Goal: Find contact information: Find contact information

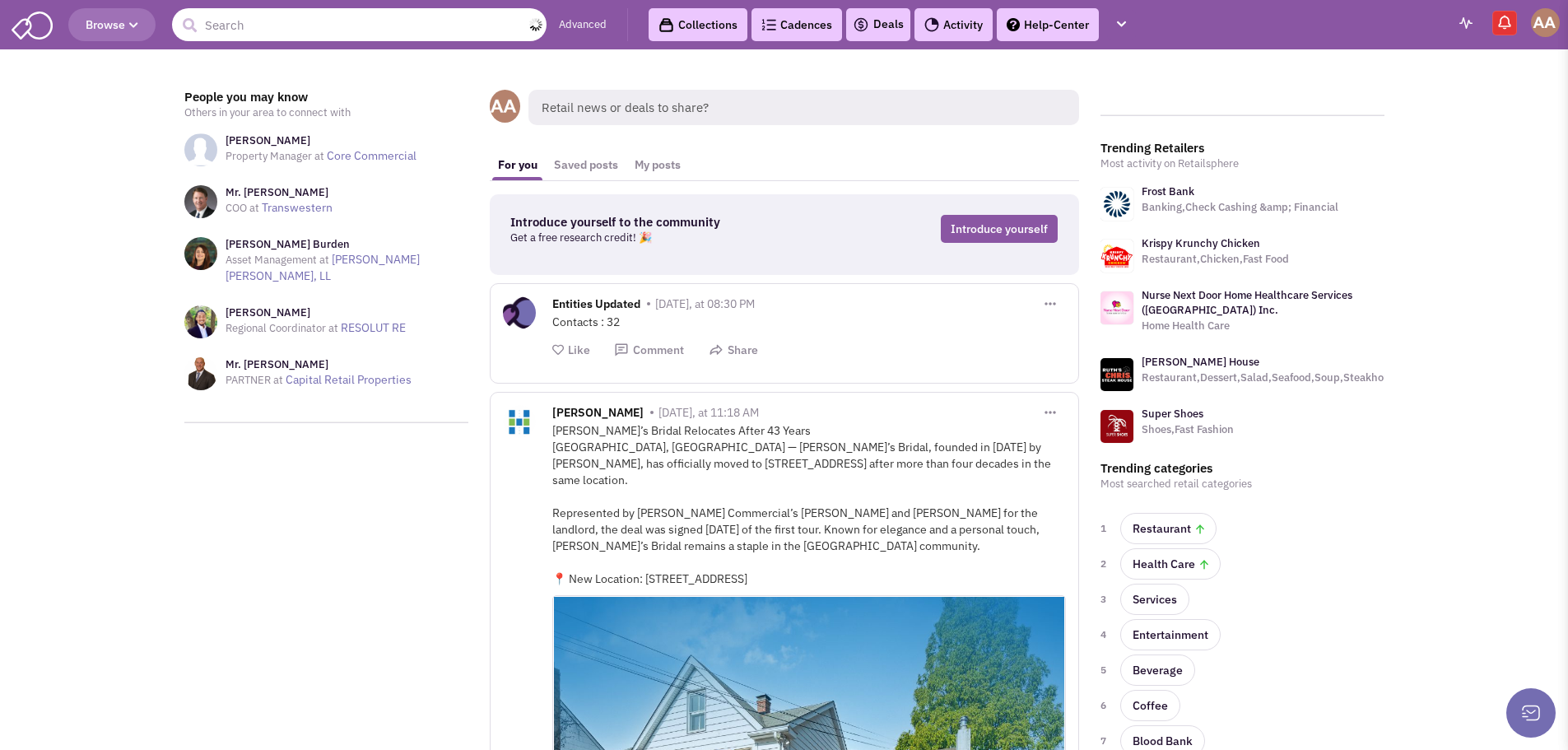
click at [272, 22] on input "text" at bounding box center [359, 25] width 374 height 33
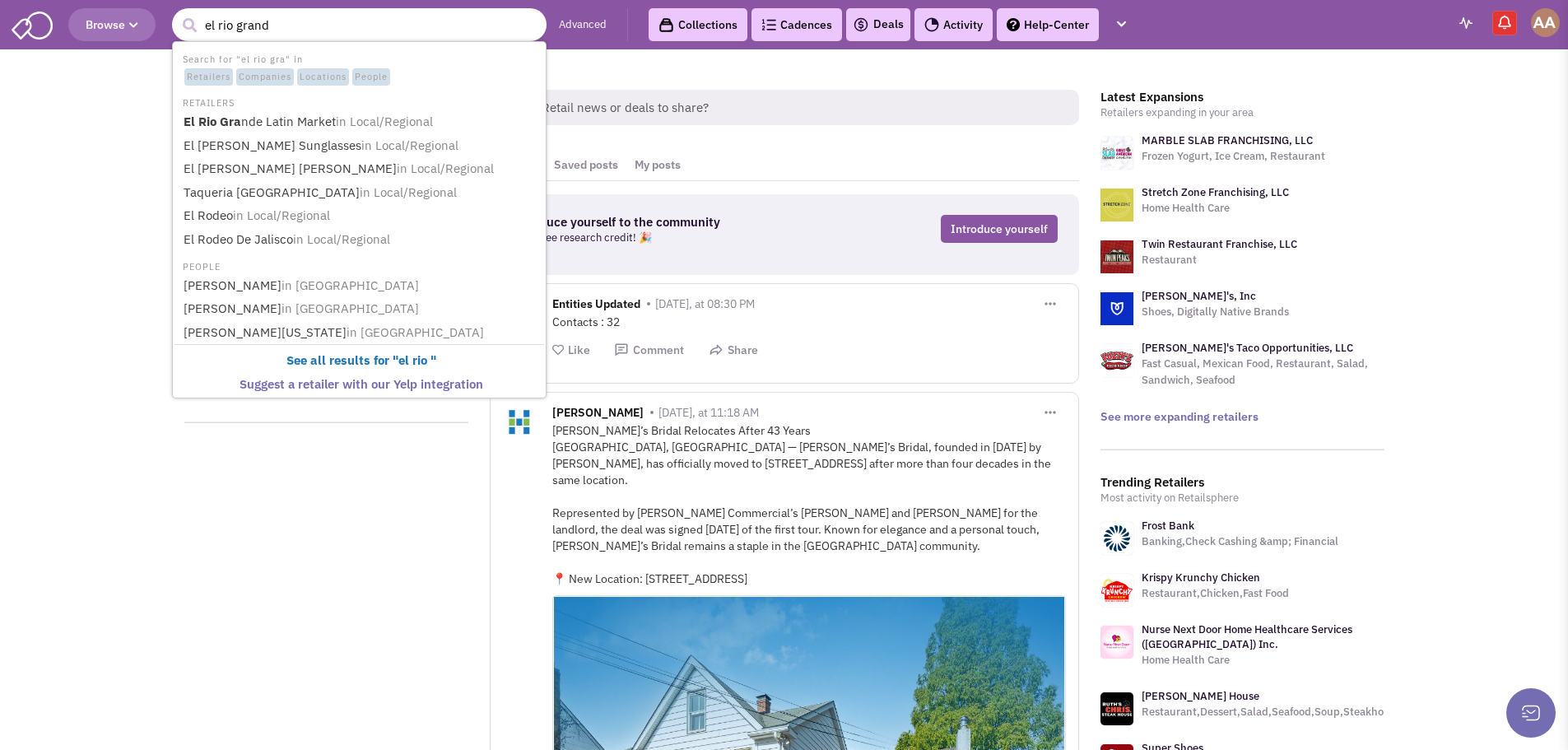
type input "el rio grande"
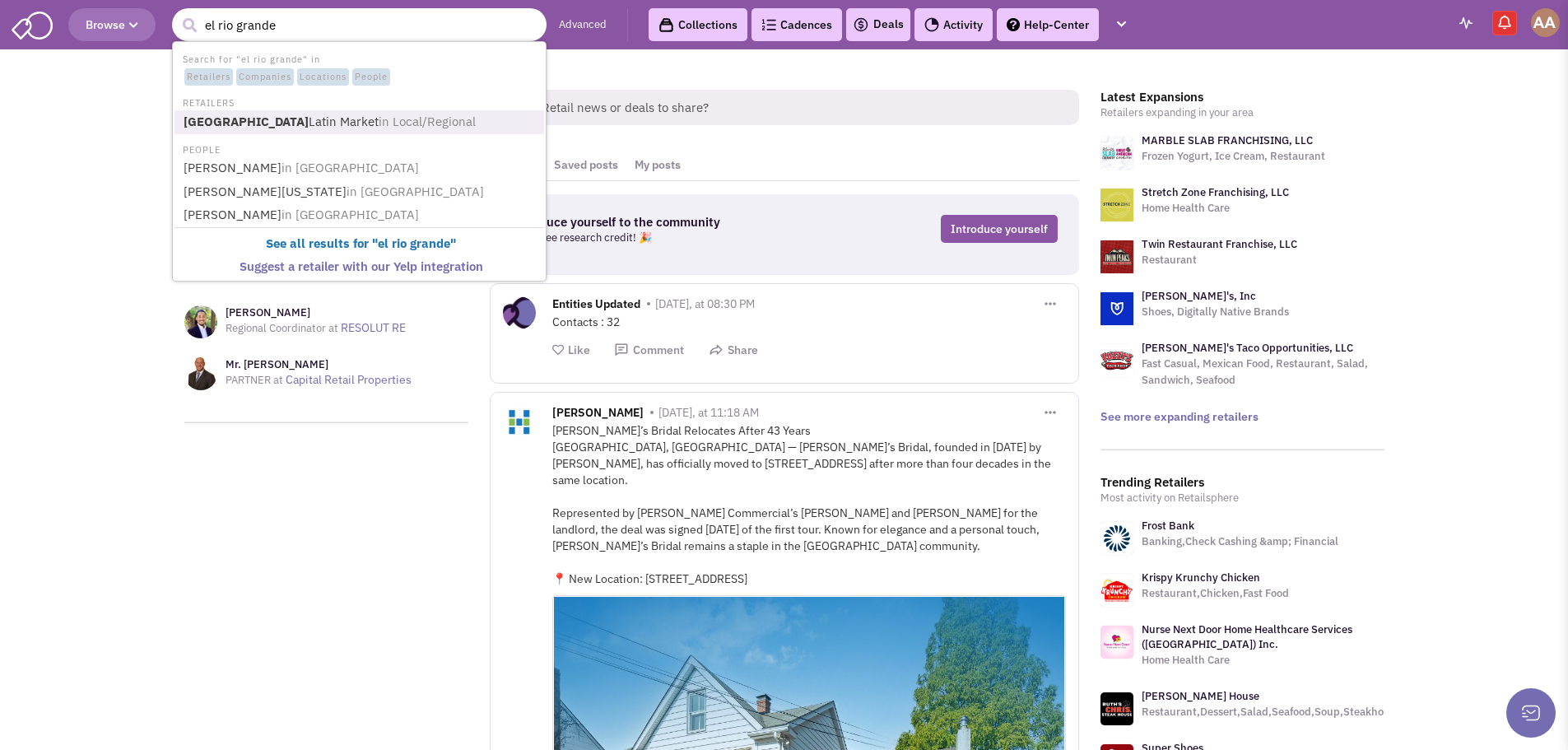
click at [313, 126] on link "El Rio Grande Latin Market in Local/Regional" at bounding box center [361, 122] width 365 height 22
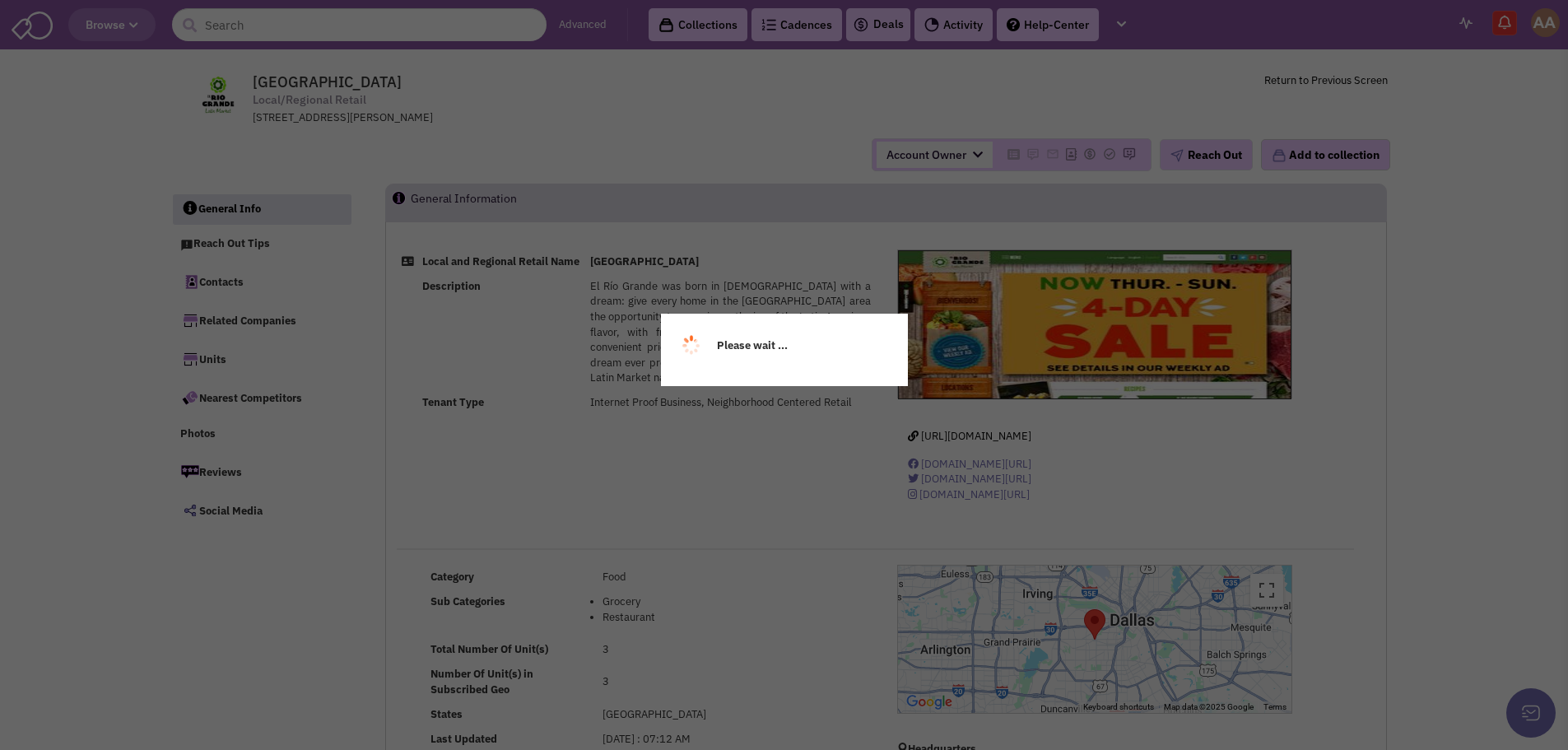
select select
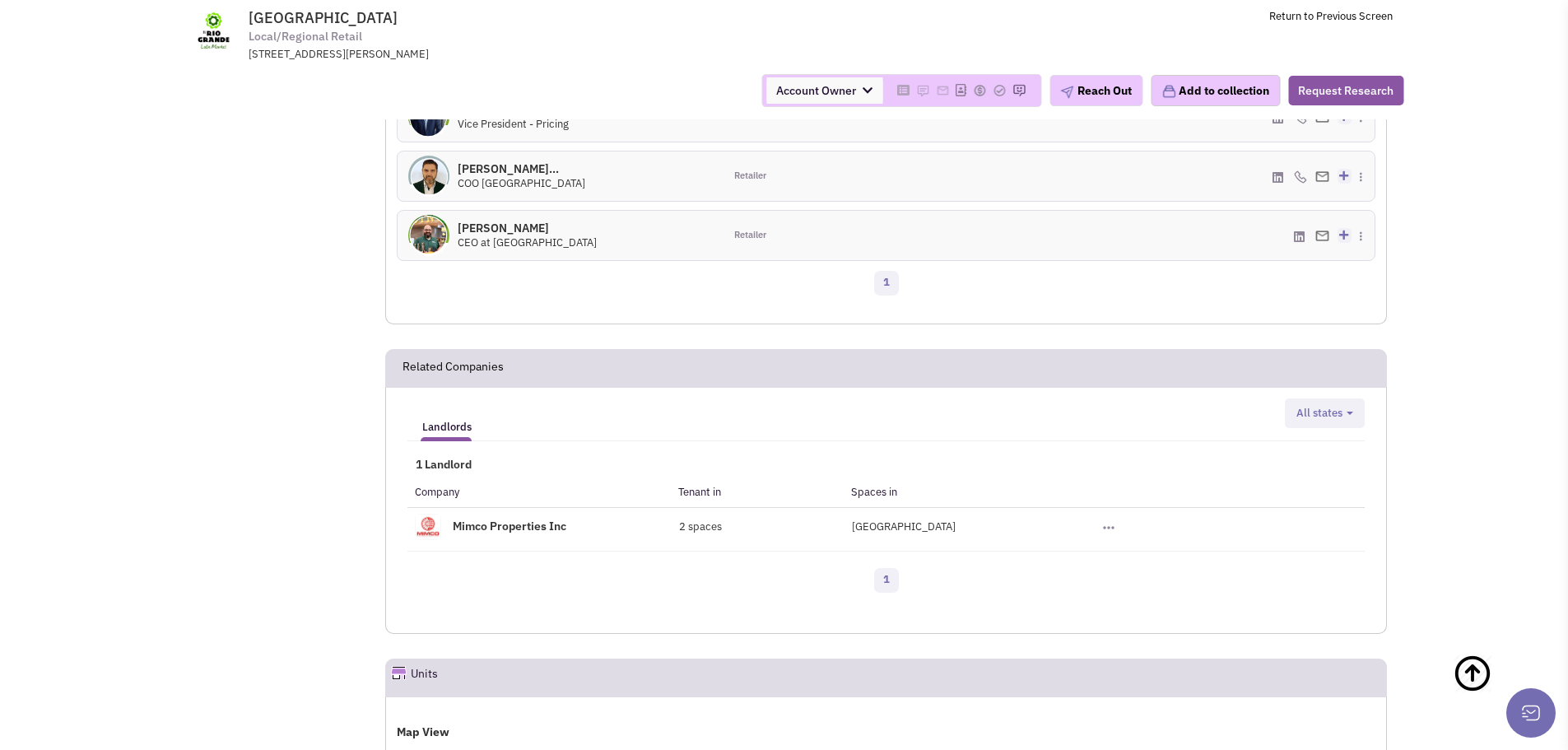
scroll to position [1318, 0]
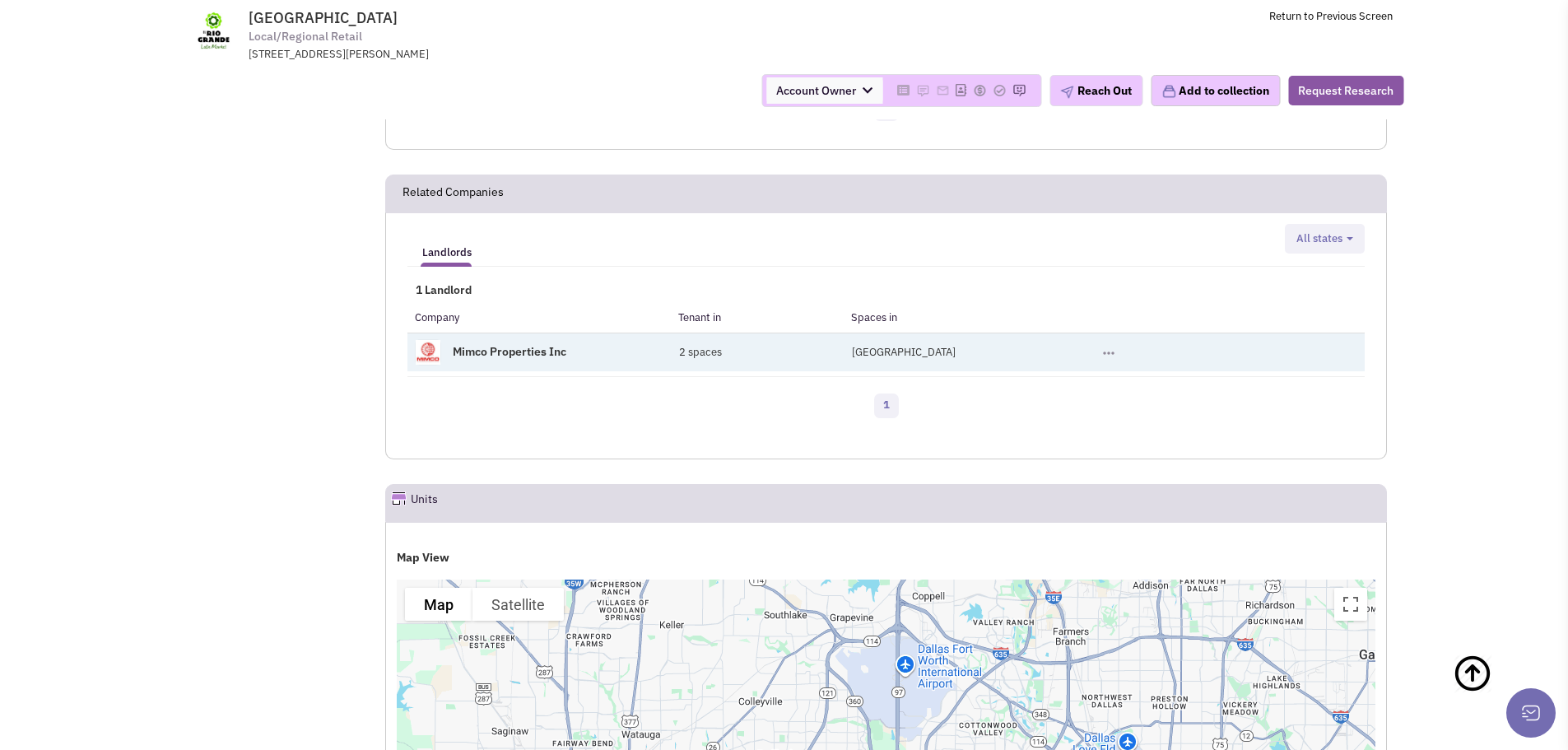
click at [510, 351] on link "Mimco Properties Inc" at bounding box center [509, 351] width 113 height 15
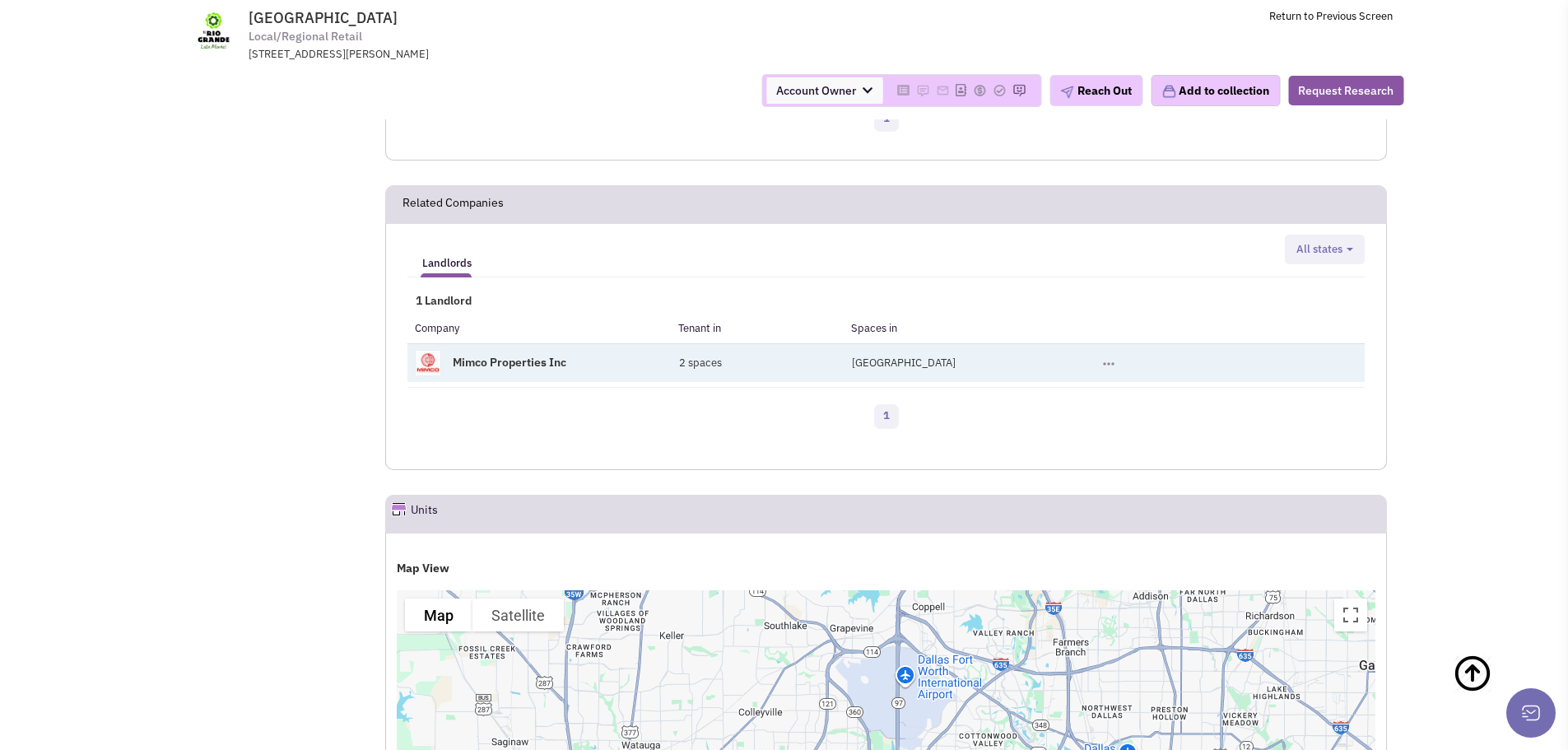
scroll to position [905, 0]
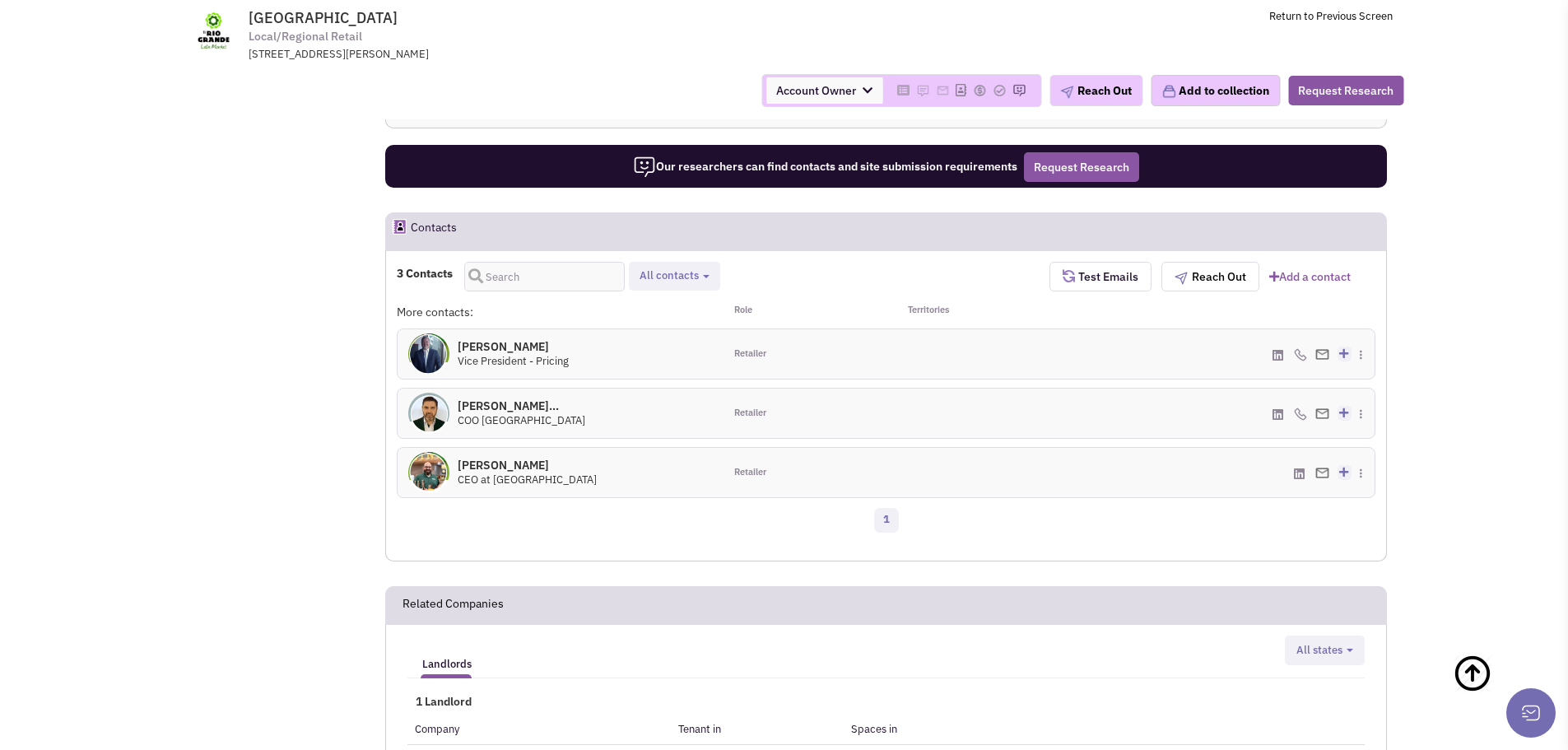
click at [488, 343] on h4 "[PERSON_NAME] 0" at bounding box center [513, 346] width 111 height 15
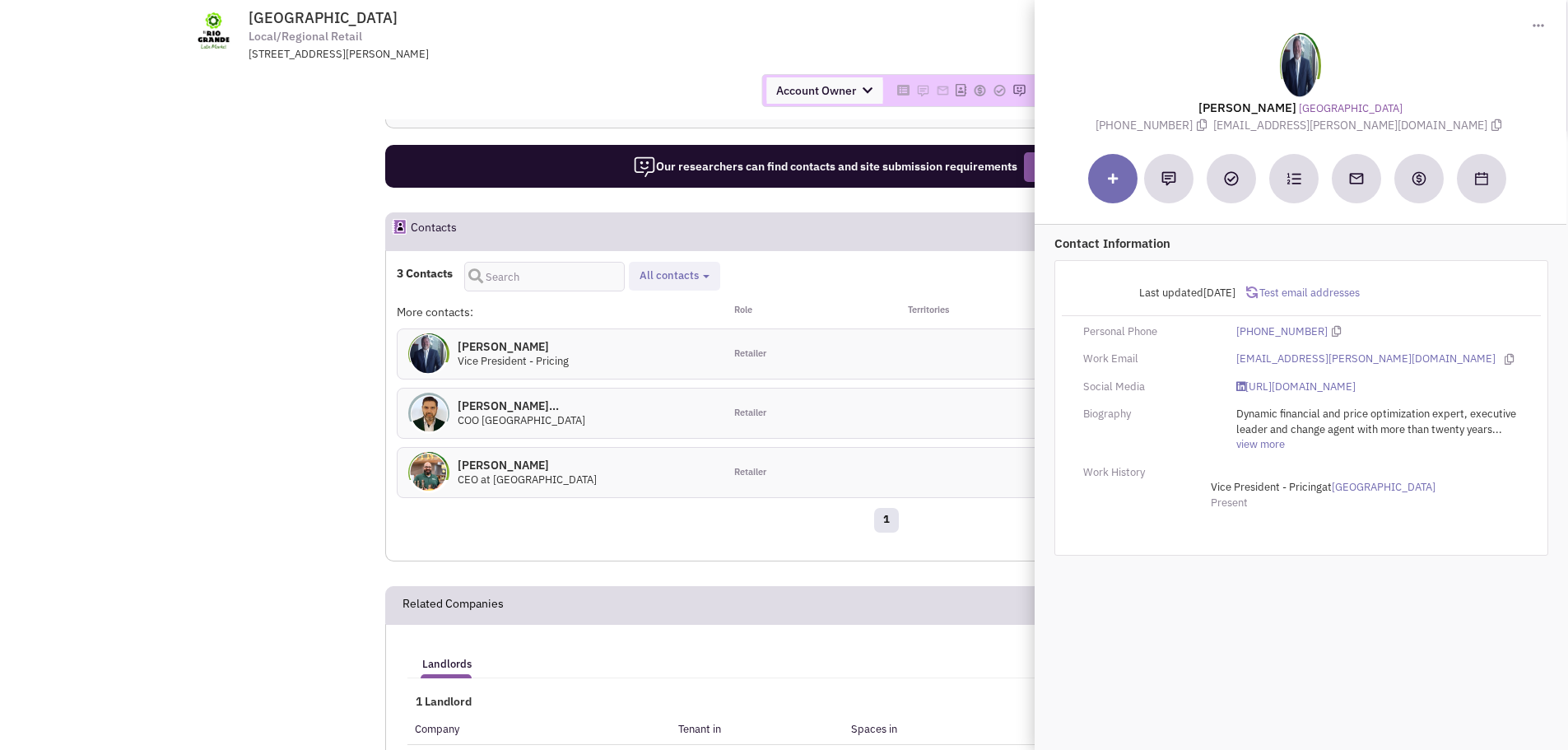
click at [501, 405] on h4 "[PERSON_NAME]... 0" at bounding box center [521, 405] width 128 height 15
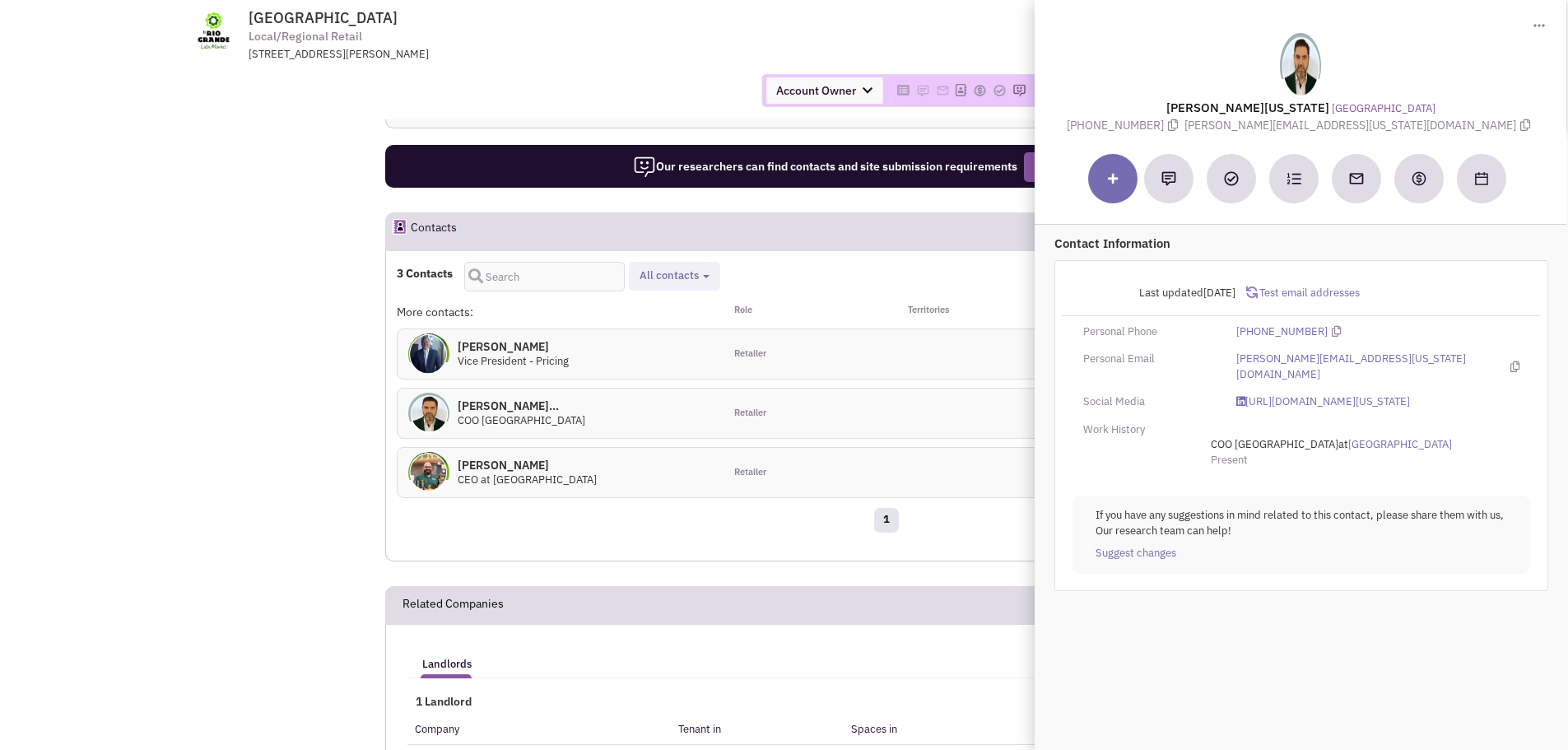
click at [614, 357] on div "[PERSON_NAME] 0 Vice President - Pricing" at bounding box center [561, 354] width 326 height 50
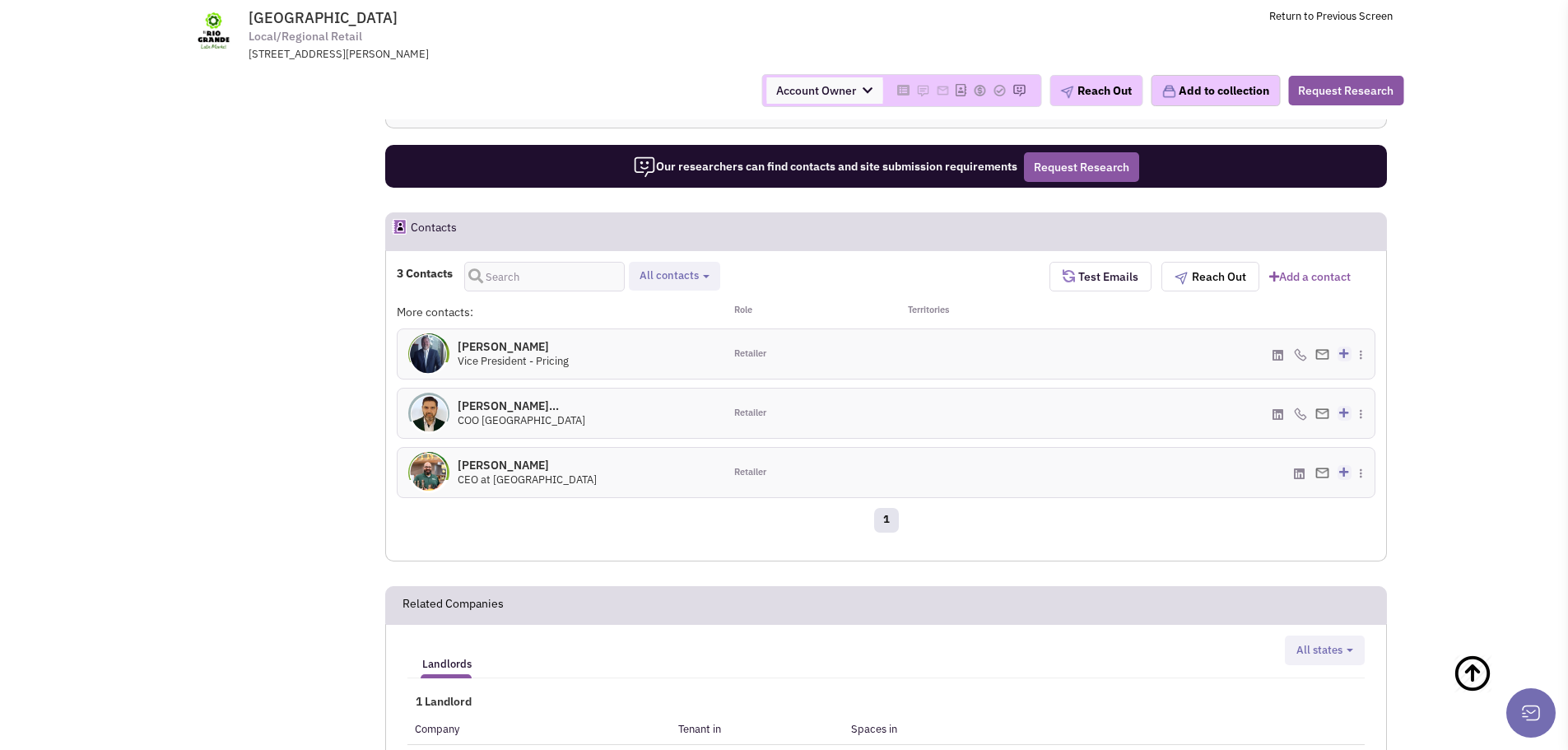
click at [493, 465] on h4 "[PERSON_NAME] 0" at bounding box center [527, 465] width 139 height 15
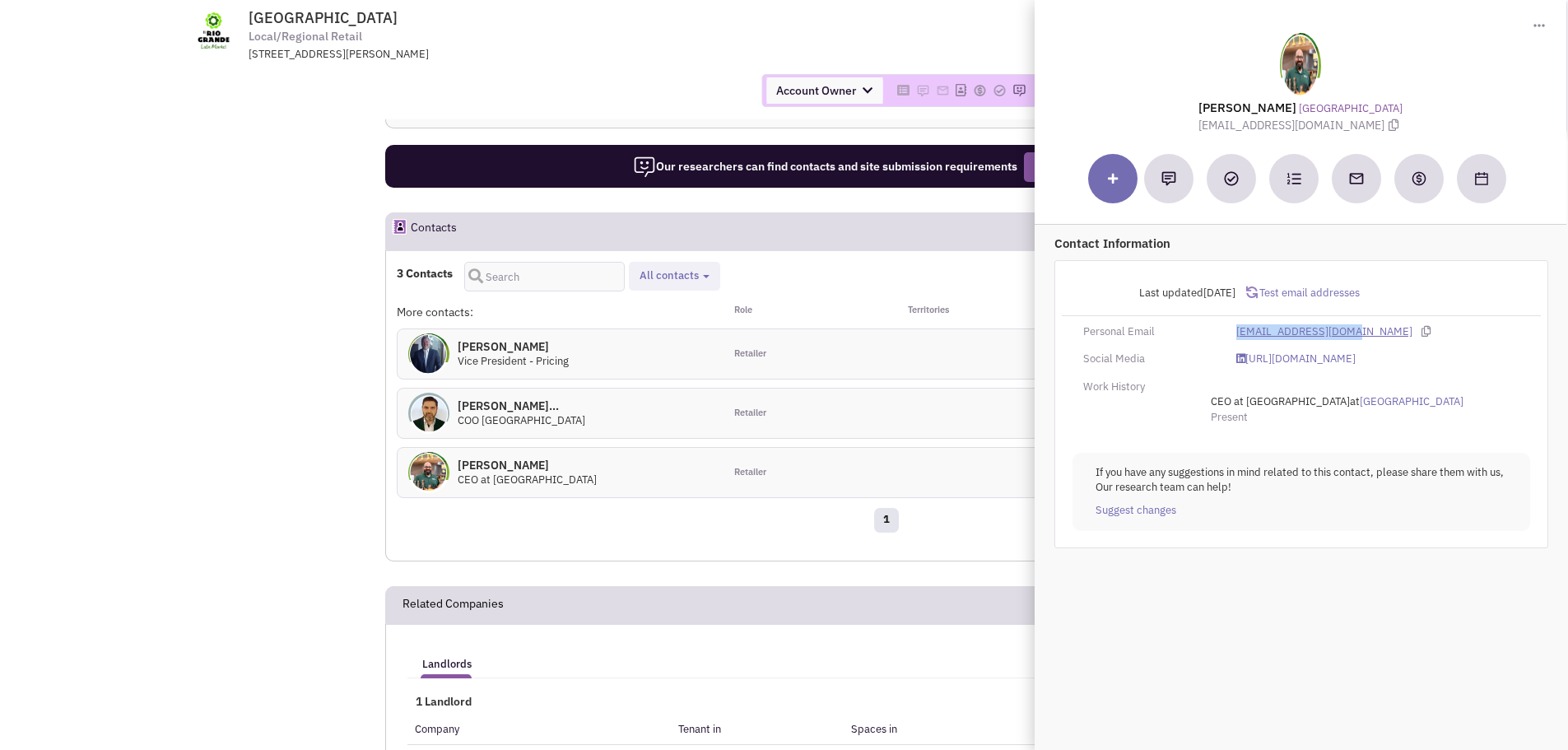
drag, startPoint x: 1219, startPoint y: 332, endPoint x: 1337, endPoint y: 332, distance: 118.0
click at [1349, 332] on div "Personal Email [EMAIL_ADDRESS][DOMAIN_NAME]" at bounding box center [1302, 332] width 479 height 15
drag, startPoint x: 1337, startPoint y: 331, endPoint x: 1160, endPoint y: 315, distance: 177.7
click at [1158, 315] on div "Last updated [DATE] Test email addresses" at bounding box center [1302, 296] width 479 height 39
drag, startPoint x: 1235, startPoint y: 326, endPoint x: 1352, endPoint y: 335, distance: 117.3
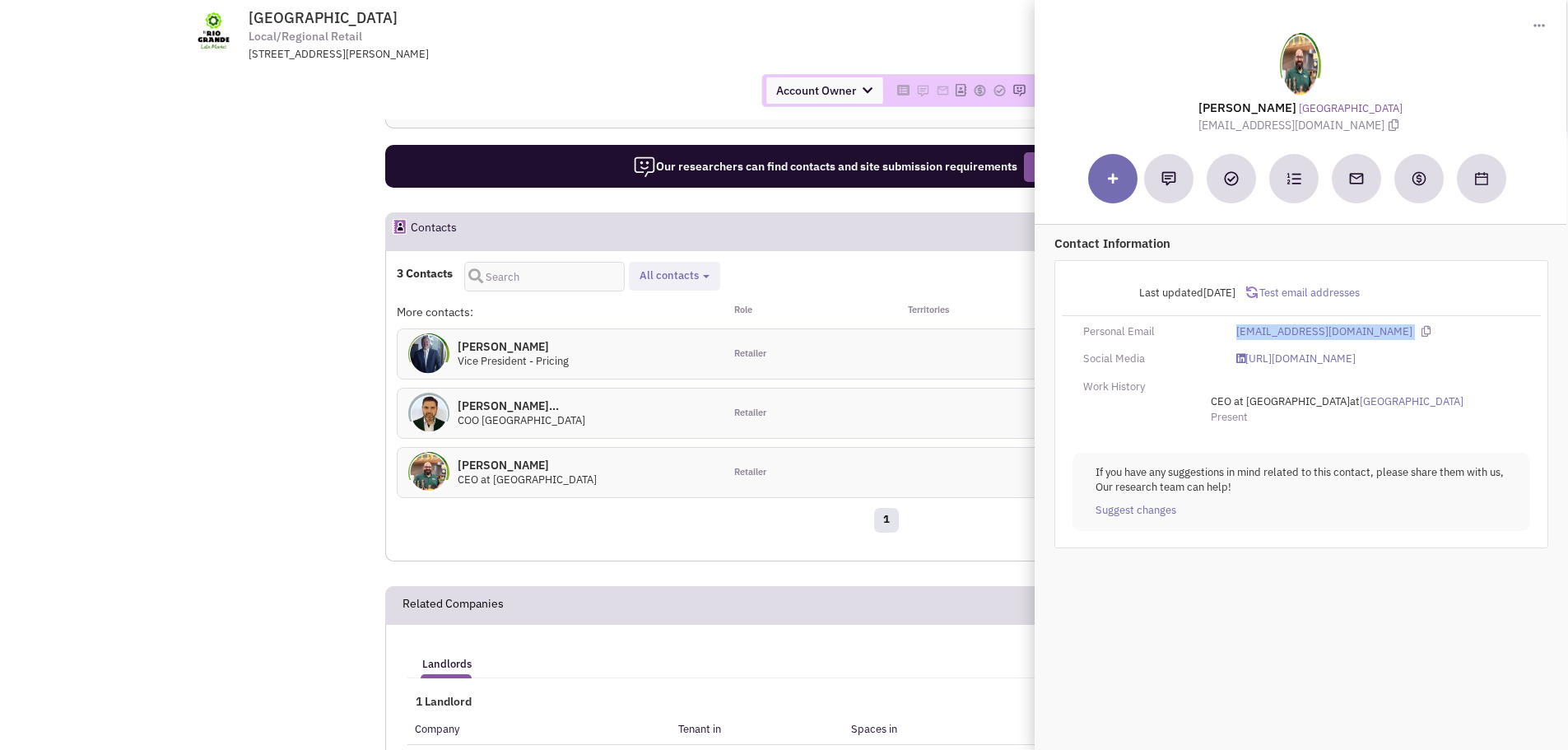
click at [1352, 335] on div "[EMAIL_ADDRESS][DOMAIN_NAME]" at bounding box center [1377, 332] width 305 height 15
copy link "[EMAIL_ADDRESS][DOMAIN_NAME]"
click at [576, 403] on h4 "[PERSON_NAME]... 0" at bounding box center [521, 405] width 128 height 15
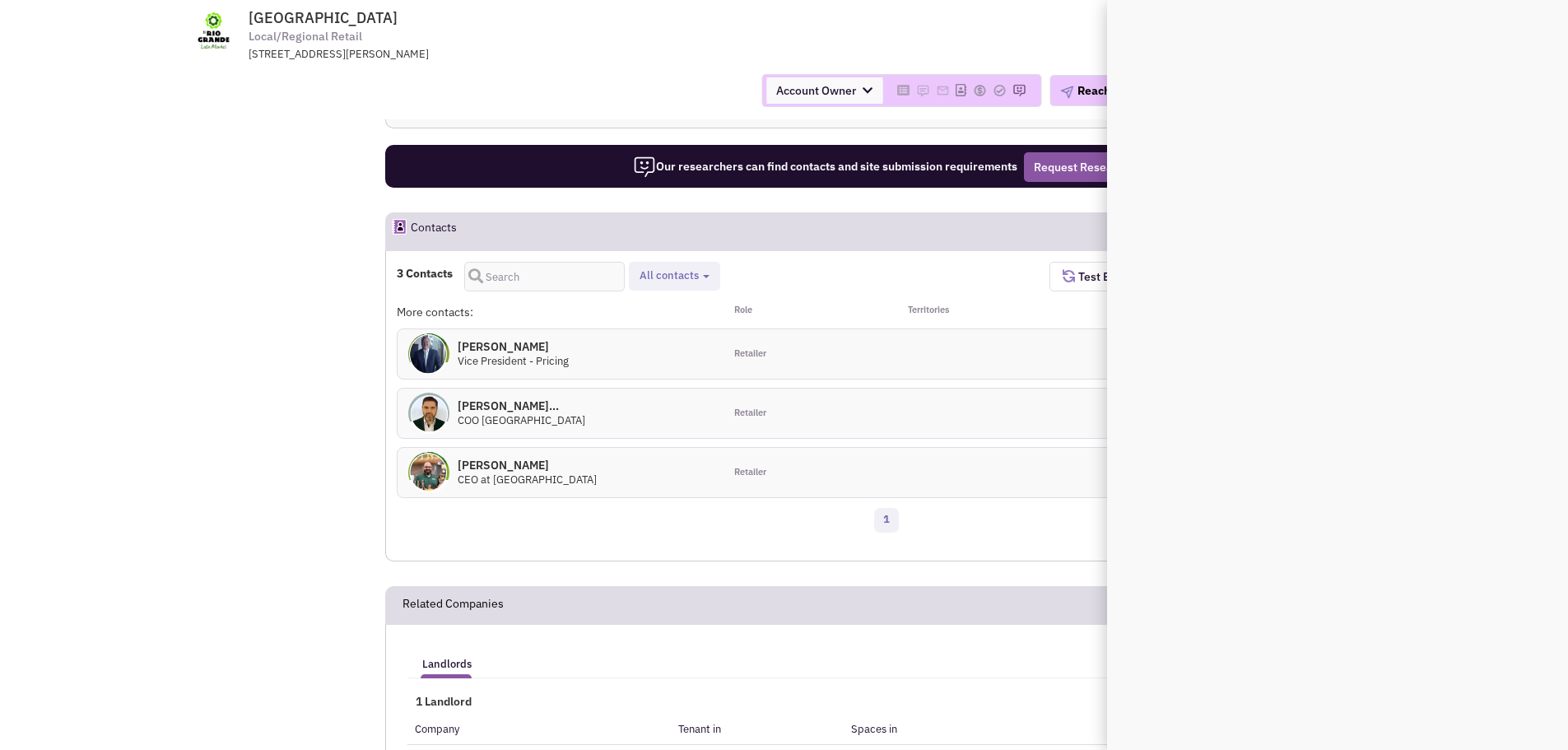
click at [545, 404] on h4 "[PERSON_NAME]... 0" at bounding box center [521, 405] width 128 height 15
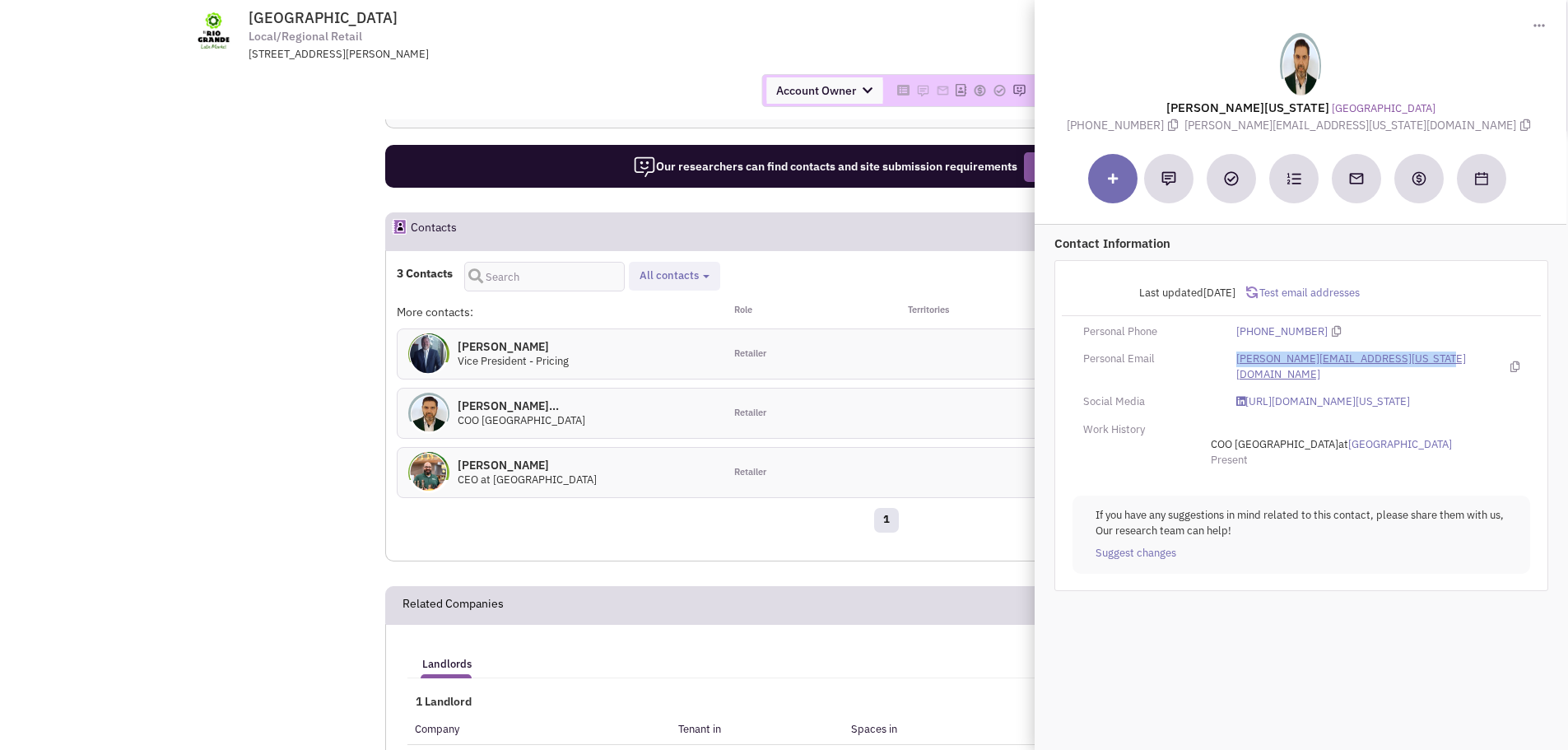
drag, startPoint x: 1229, startPoint y: 357, endPoint x: 1420, endPoint y: 363, distance: 191.1
click at [1420, 363] on div "[PERSON_NAME][EMAIL_ADDRESS][US_STATE][DOMAIN_NAME]" at bounding box center [1377, 366] width 305 height 30
copy link "[PERSON_NAME][EMAIL_ADDRESS][US_STATE][DOMAIN_NAME]"
click at [482, 346] on h4 "[PERSON_NAME] 0" at bounding box center [513, 346] width 111 height 15
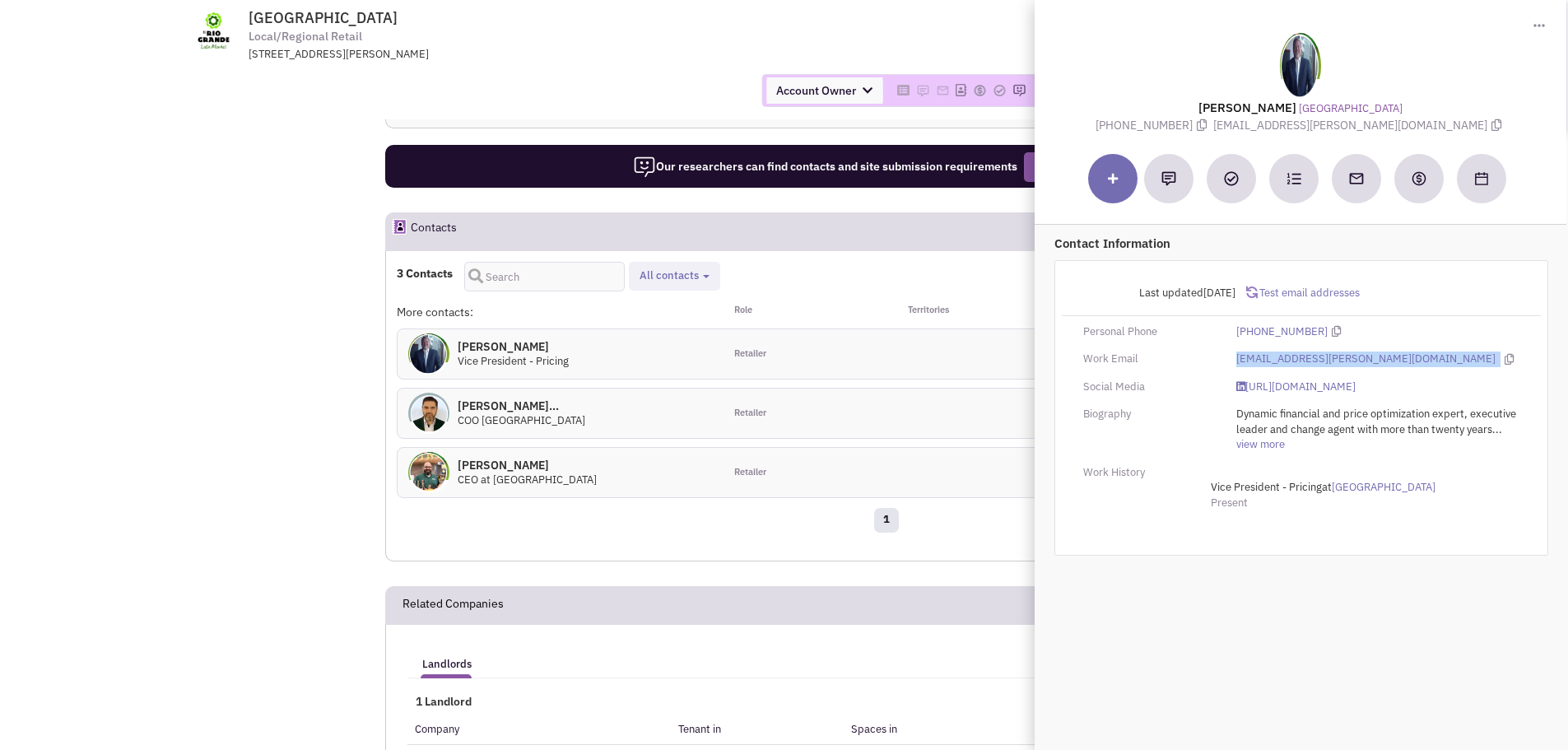
drag, startPoint x: 1235, startPoint y: 359, endPoint x: 1377, endPoint y: 361, distance: 142.0
click at [1377, 361] on div "[EMAIL_ADDRESS][PERSON_NAME][DOMAIN_NAME]" at bounding box center [1377, 359] width 305 height 15
copy div "[EMAIL_ADDRESS][PERSON_NAME][DOMAIN_NAME]"
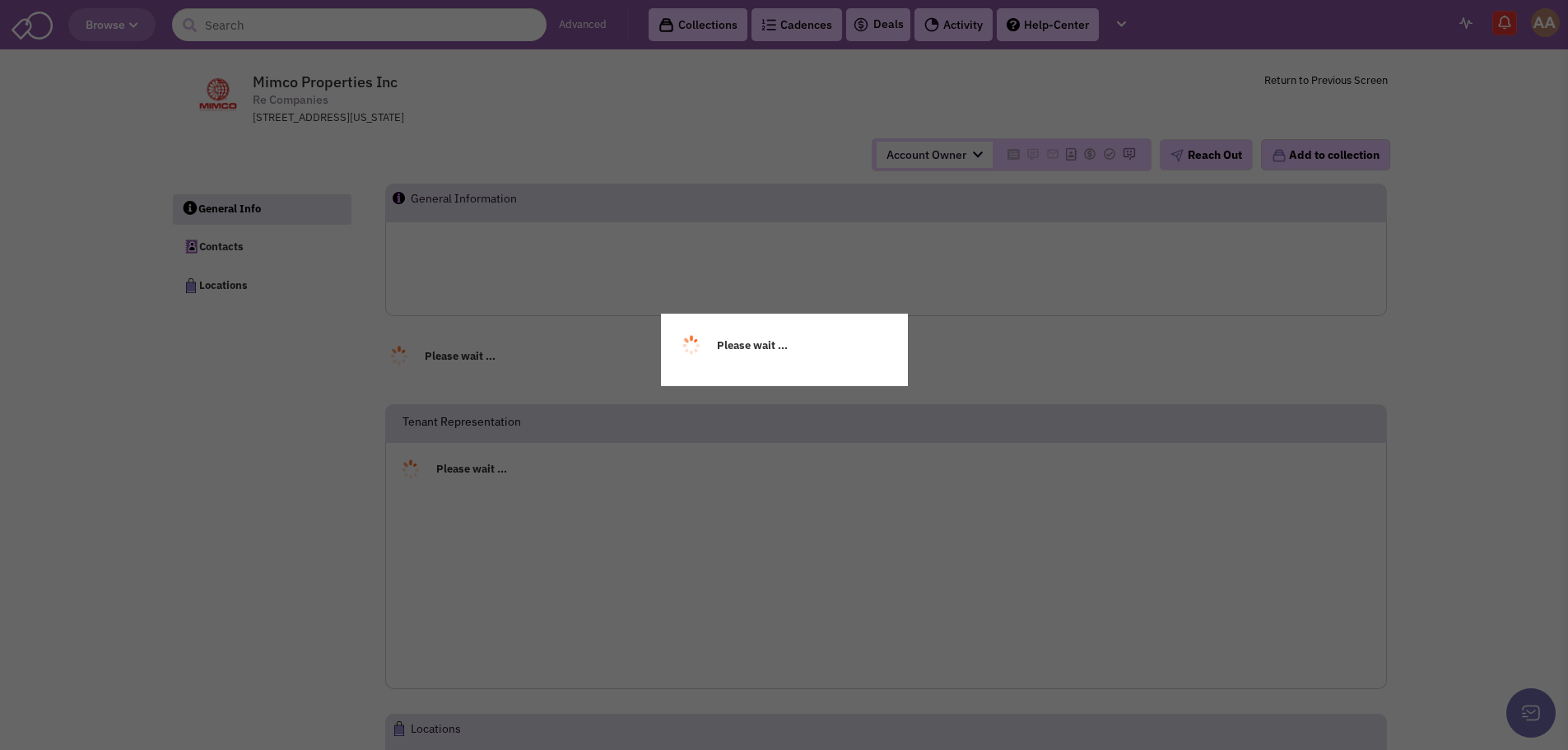
select select
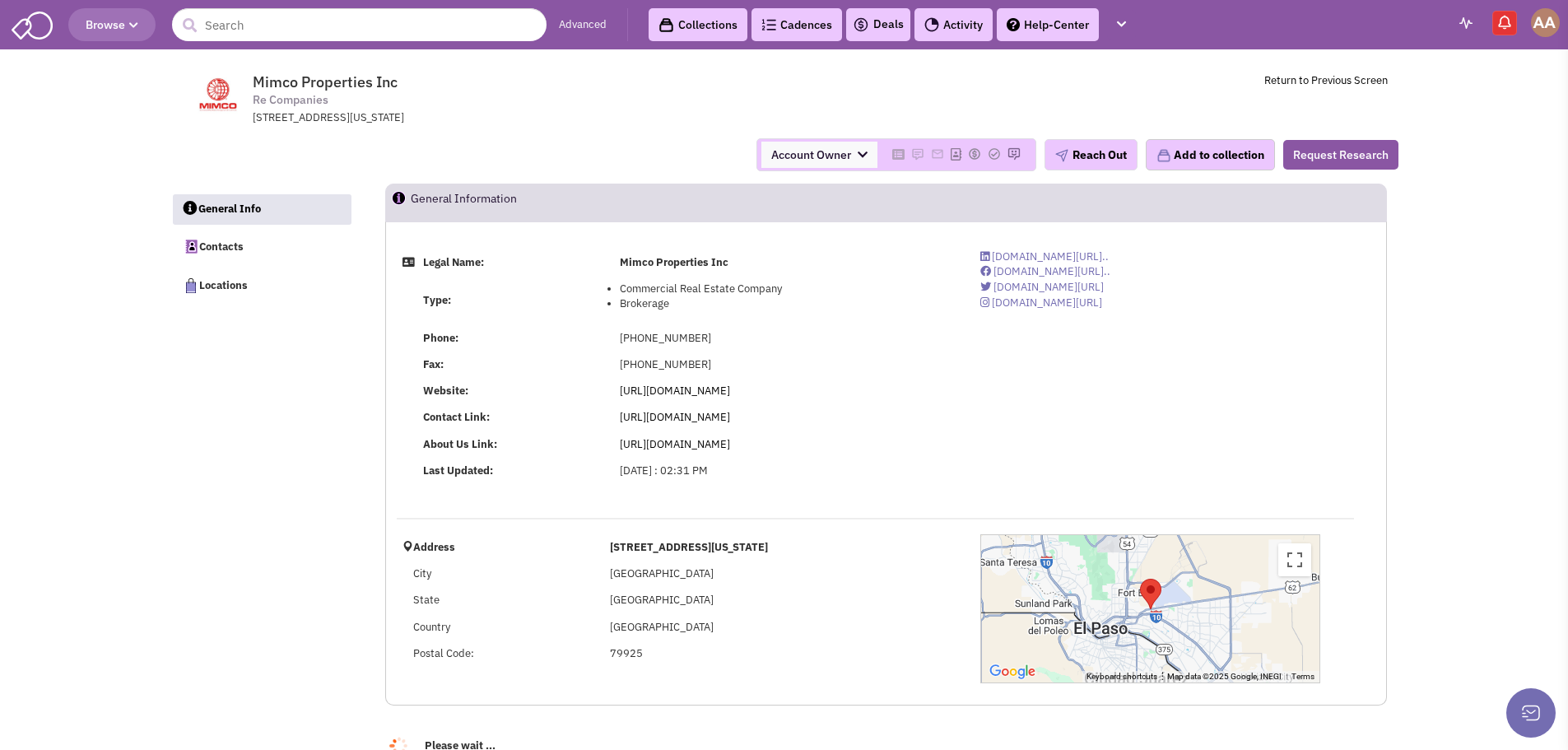
select select
